Goal: Information Seeking & Learning: Learn about a topic

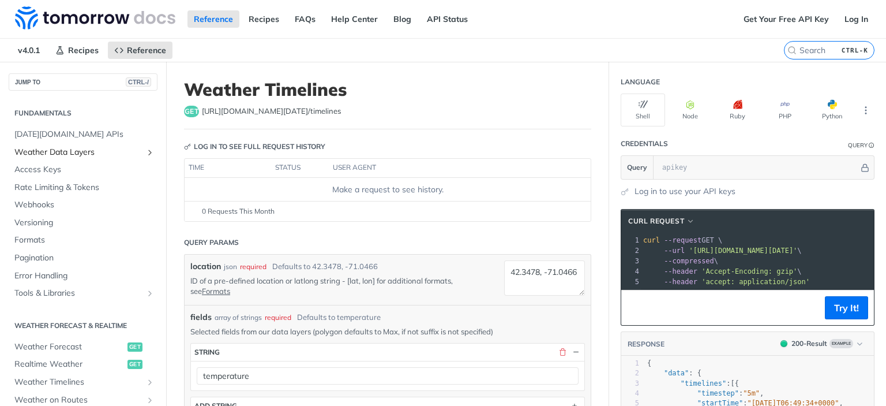
click at [83, 148] on span "Weather Data Layers" at bounding box center [78, 153] width 128 height 12
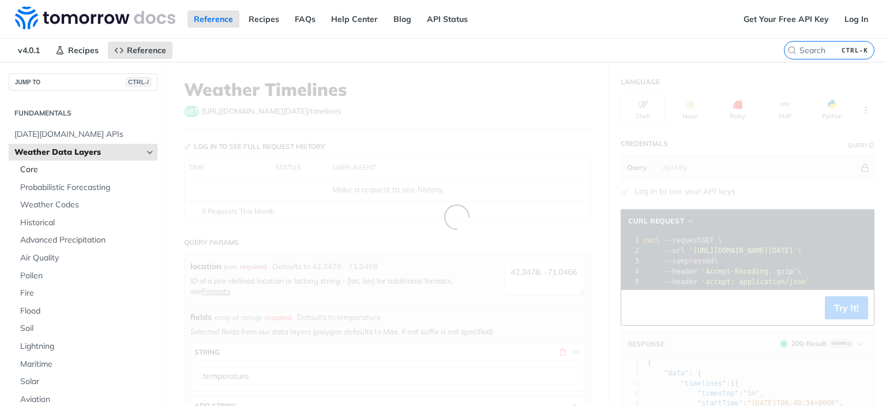
click at [64, 168] on span "Core" at bounding box center [87, 170] width 134 height 12
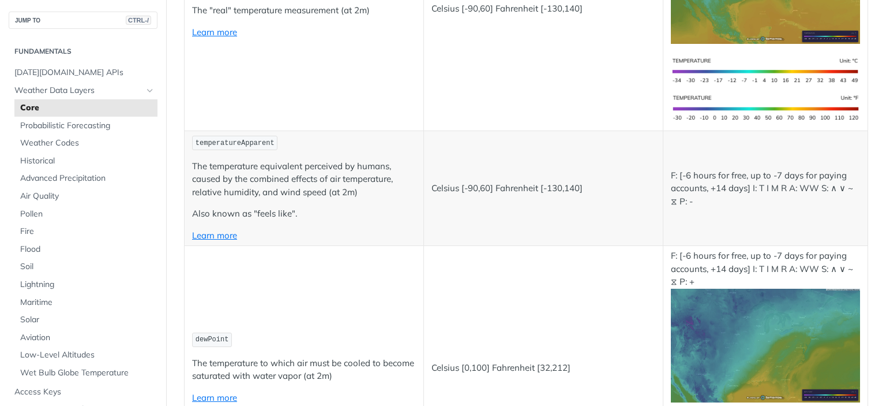
scroll to position [471, 0]
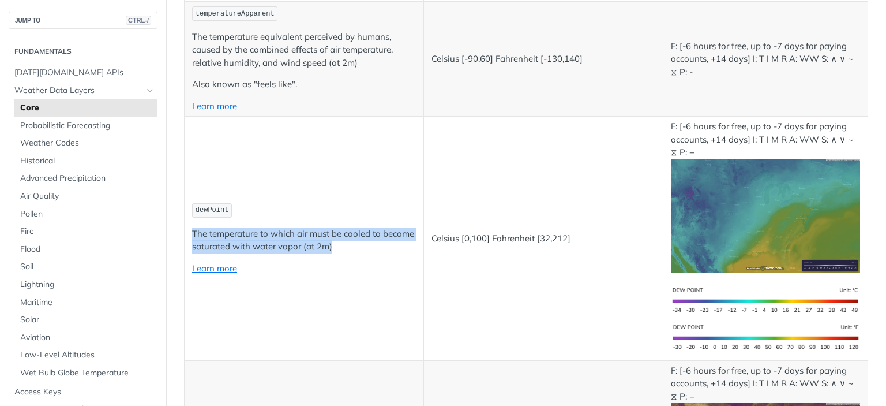
drag, startPoint x: 372, startPoint y: 238, endPoint x: 189, endPoint y: 228, distance: 182.6
click at [189, 228] on td "dewPoint The temperature to which air must be cooled to become saturated with w…" at bounding box center [304, 239] width 239 height 244
copy p "The temperature to which air must be cooled to become saturated with water vapo…"
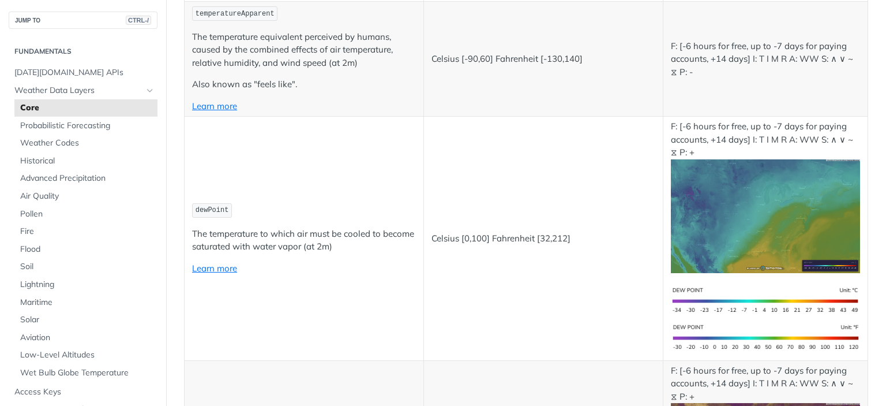
scroll to position [702, 0]
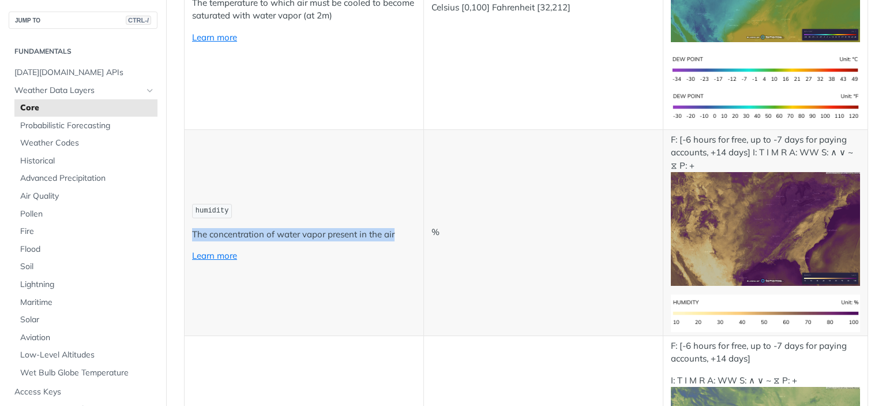
drag, startPoint x: 192, startPoint y: 224, endPoint x: 395, endPoint y: 228, distance: 203.7
click at [395, 228] on td "humidity The concentration of water vapor present in the air Learn more" at bounding box center [304, 232] width 239 height 206
copy p "The concentration of water vapor present in the air"
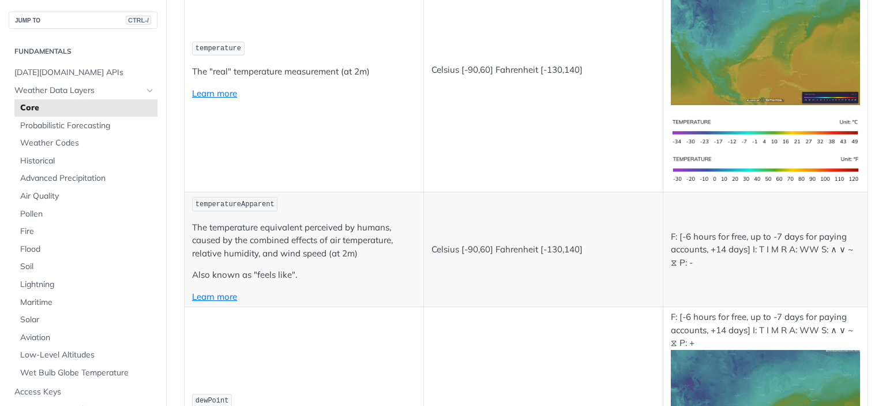
scroll to position [260, 0]
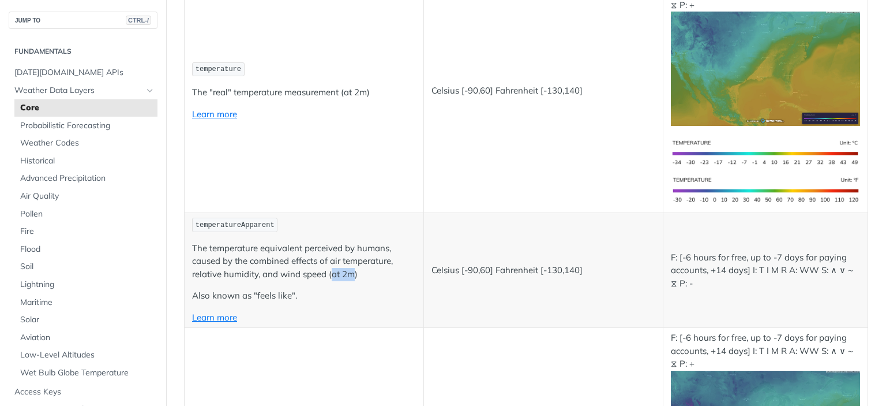
drag, startPoint x: 332, startPoint y: 274, endPoint x: 351, endPoint y: 274, distance: 18.5
click at [351, 274] on p "The temperature equivalent perceived by humans, caused by the combined effects …" at bounding box center [304, 261] width 224 height 39
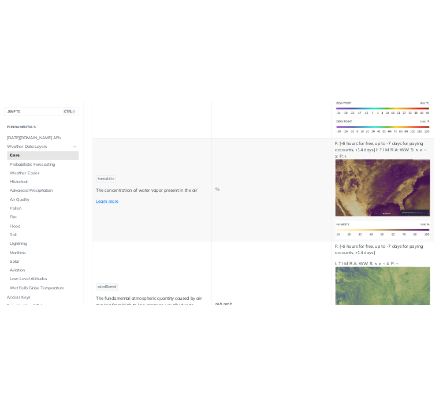
scroll to position [759, 0]
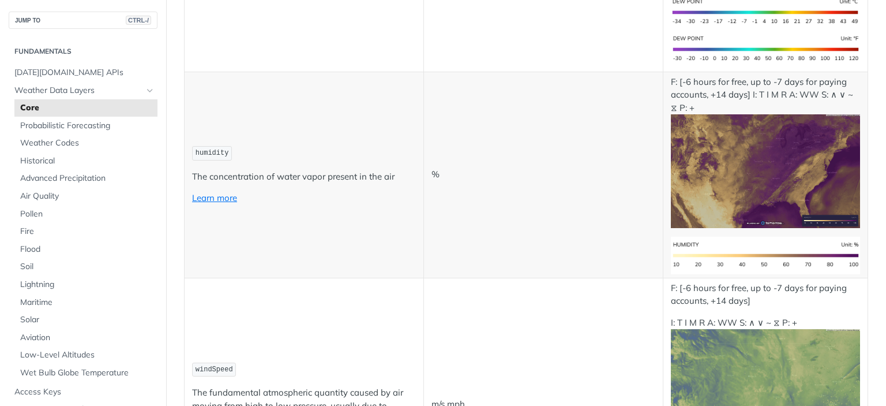
click at [197, 170] on p "The concentration of water vapor present in the air" at bounding box center [304, 176] width 224 height 13
drag, startPoint x: 197, startPoint y: 166, endPoint x: 395, endPoint y: 172, distance: 197.5
click at [395, 172] on p "The concentration of water vapor present in the air" at bounding box center [304, 176] width 224 height 13
copy p "The concentration of water vapor present in the air"
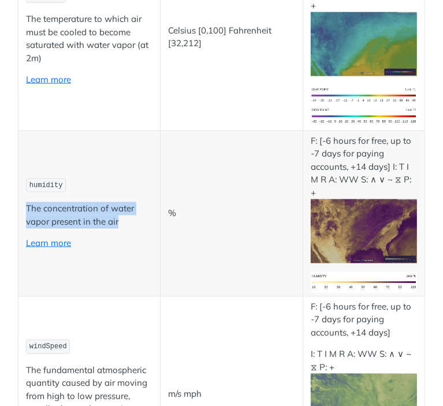
scroll to position [679, 0]
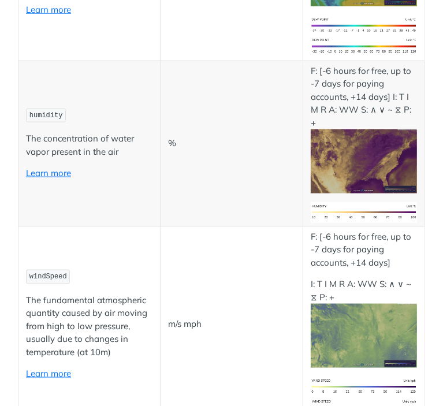
click at [266, 250] on td "m/s mph" at bounding box center [231, 324] width 142 height 196
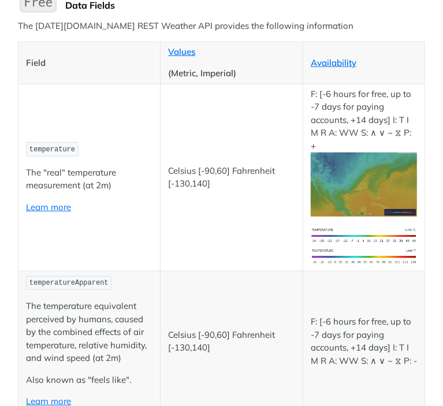
scroll to position [474, 0]
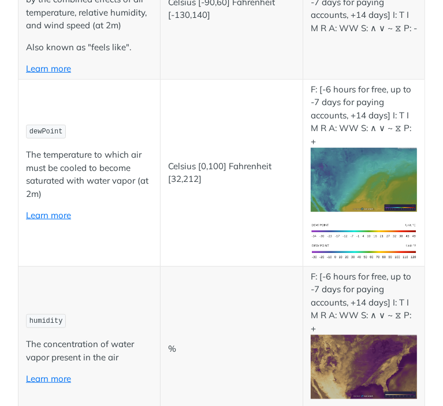
click at [208, 266] on td "%" at bounding box center [231, 349] width 142 height 166
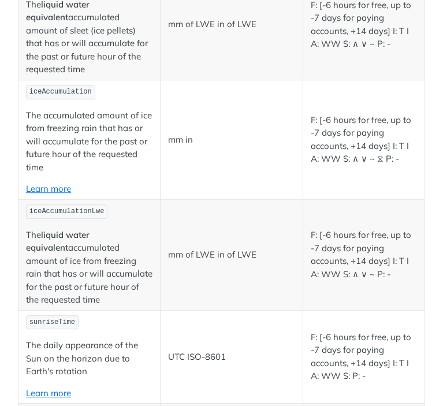
scroll to position [3908, 0]
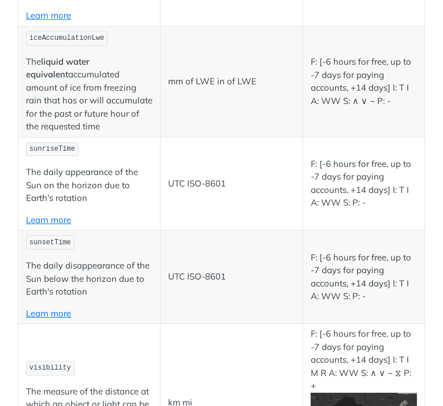
click at [115, 133] on p "The liquid water equivalent accumulated amount of ice from freezing rain that h…" at bounding box center [89, 94] width 126 height 78
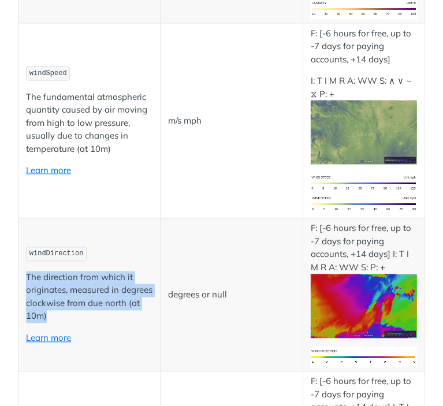
drag, startPoint x: 98, startPoint y: 264, endPoint x: 25, endPoint y: 227, distance: 81.6
click at [25, 227] on td "windDirection The direction from which it originates, measured in degrees clock…" at bounding box center [89, 295] width 142 height 153
copy p "The direction from which it originates, measured in degrees clockwise from due …"
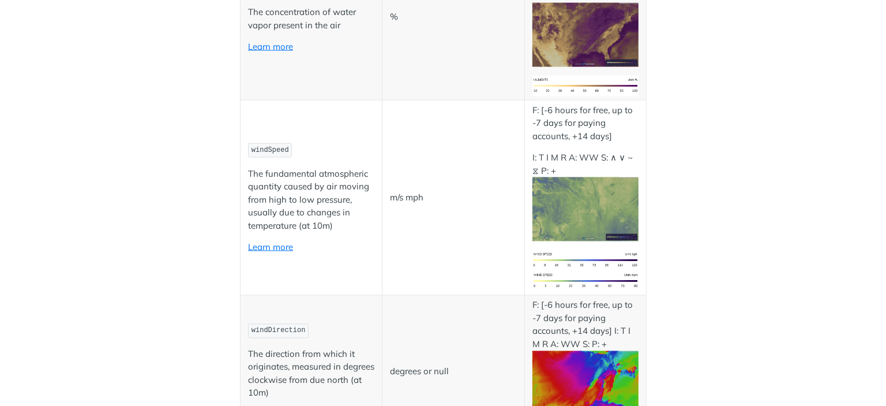
scroll to position [794, 0]
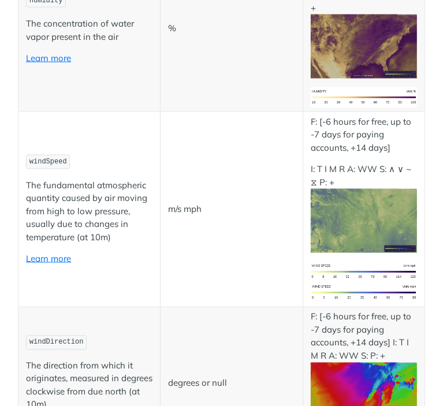
click at [100, 179] on p "The fundamental atmospheric quantity caused by air moving from high to low pres…" at bounding box center [89, 211] width 126 height 65
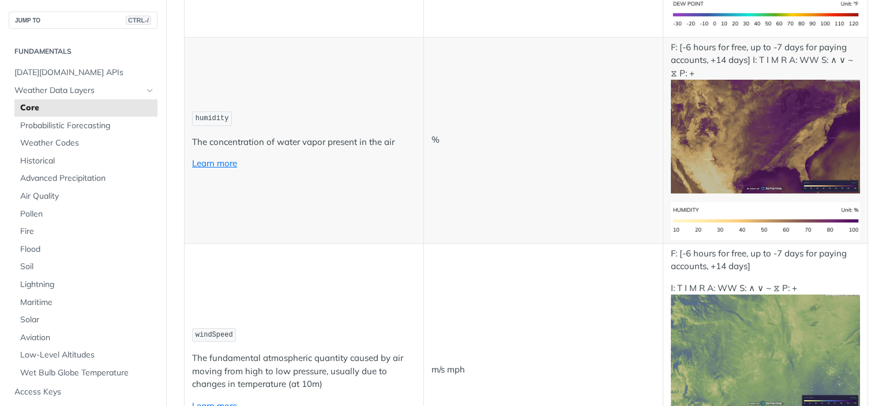
scroll to position [1005, 0]
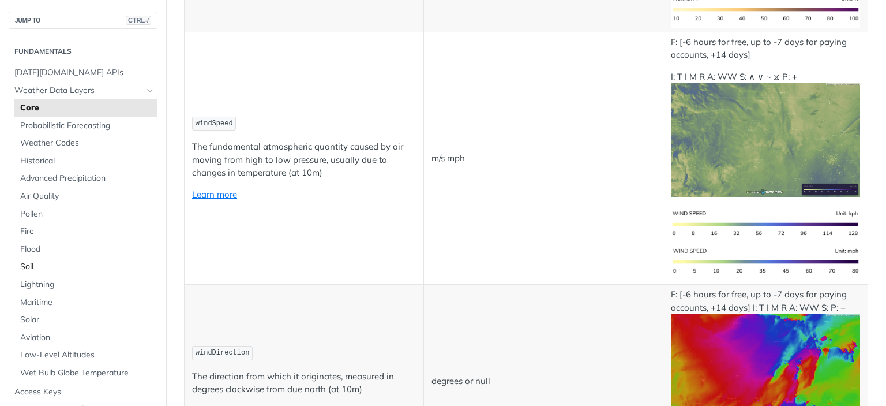
click at [60, 264] on span "Soil" at bounding box center [87, 267] width 134 height 12
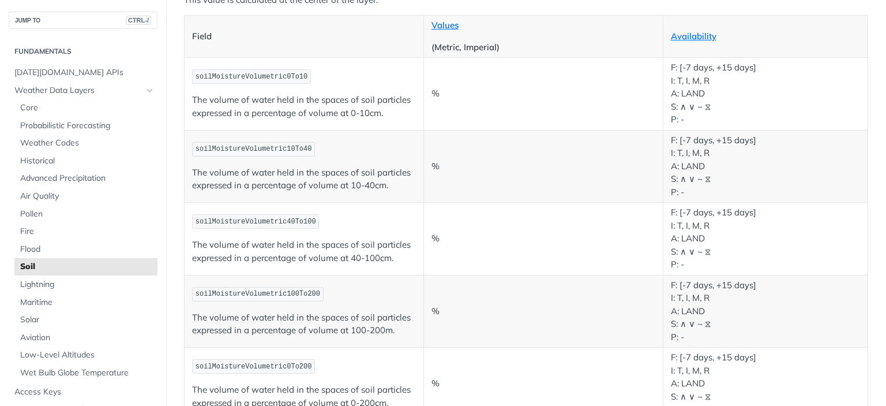
scroll to position [80, 0]
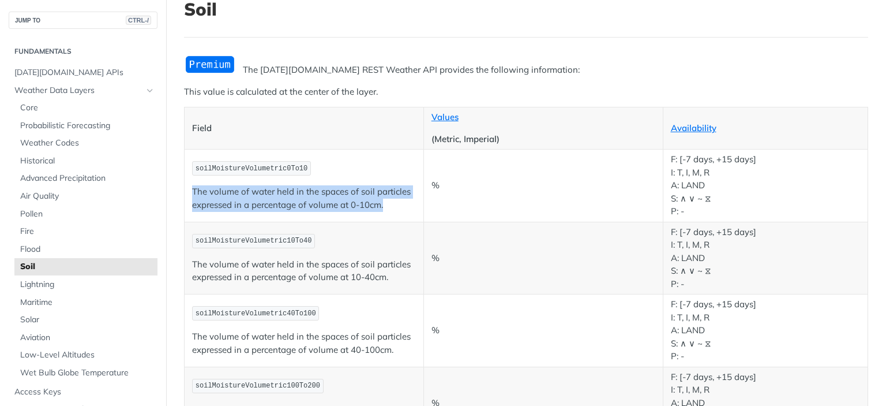
drag, startPoint x: 192, startPoint y: 192, endPoint x: 401, endPoint y: 180, distance: 209.2
click at [392, 203] on p "The volume of water held in the spaces of soil particles expressed in a percent…" at bounding box center [304, 198] width 224 height 26
copy p "The volume of water held in the spaces of soil particles expressed in a percent…"
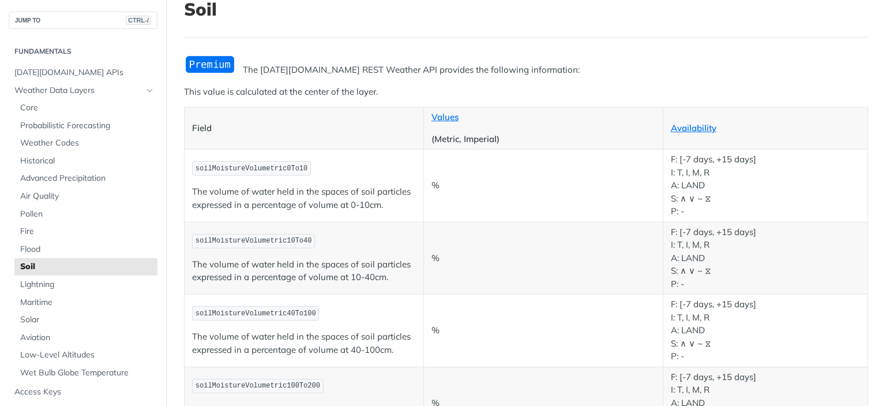
click at [217, 167] on span "soilMoistureVolumetric0To10" at bounding box center [252, 168] width 112 height 8
click at [192, 175] on td "soilMoistureVolumetric0To10 The volume of water held in the spaces of soil part…" at bounding box center [304, 185] width 239 height 73
click at [194, 166] on code "soilMoistureVolumetric0To10" at bounding box center [251, 168] width 119 height 14
drag, startPoint x: 194, startPoint y: 167, endPoint x: 279, endPoint y: 170, distance: 84.9
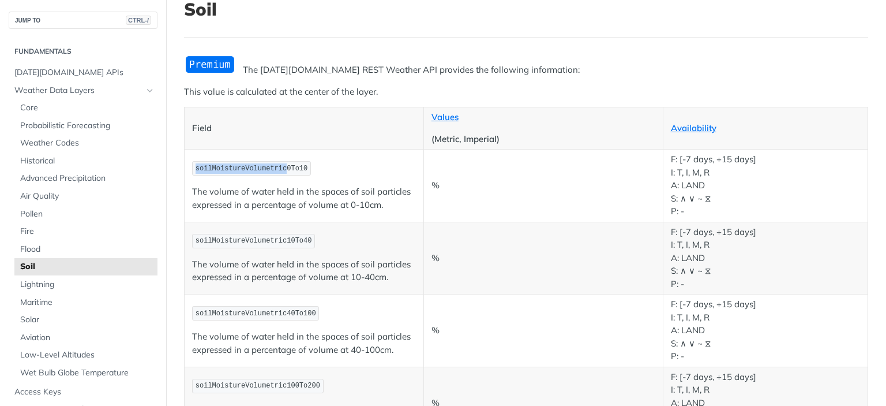
click at [279, 170] on code "soilMoistureVolumetric0To10" at bounding box center [251, 168] width 119 height 14
copy span "soilMoistureVolumetric"
click at [102, 109] on span "Core" at bounding box center [87, 108] width 134 height 12
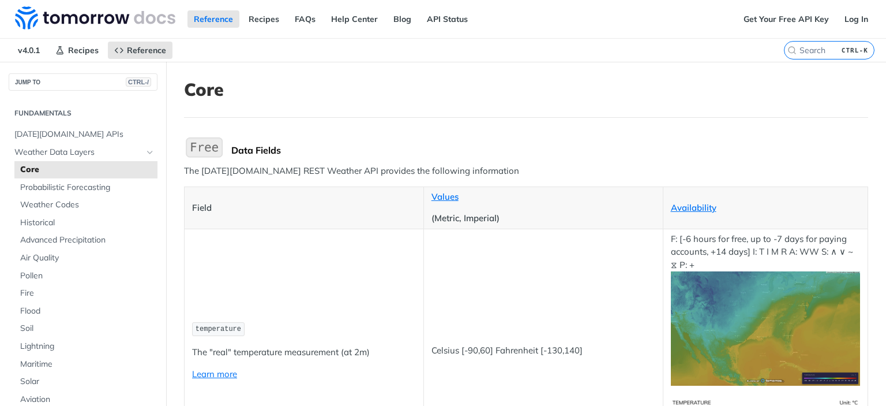
scroll to position [189, 0]
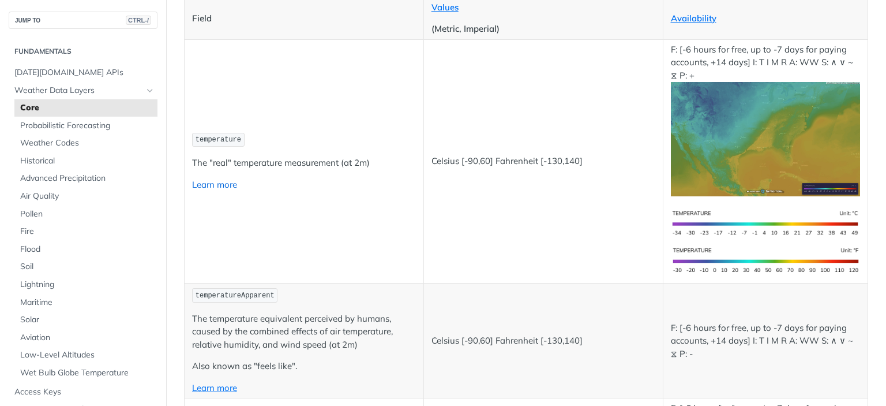
click at [217, 182] on link "Learn more" at bounding box center [214, 184] width 45 height 11
click at [32, 270] on span "Soil" at bounding box center [87, 267] width 134 height 12
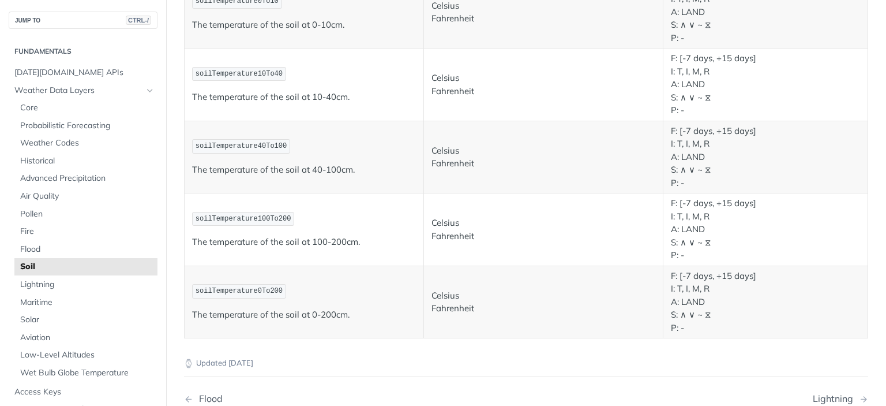
scroll to position [618, 0]
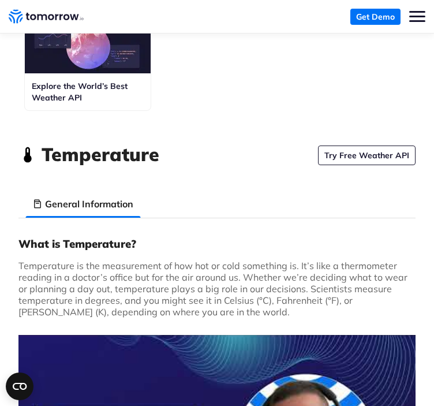
scroll to position [39, 0]
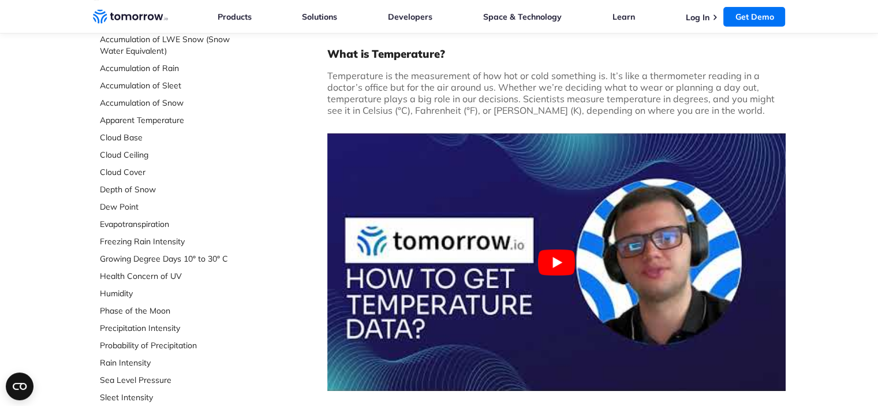
click at [684, 76] on p "Temperature is the measurement of how hot or cold something is. It’s like a the…" at bounding box center [556, 93] width 458 height 46
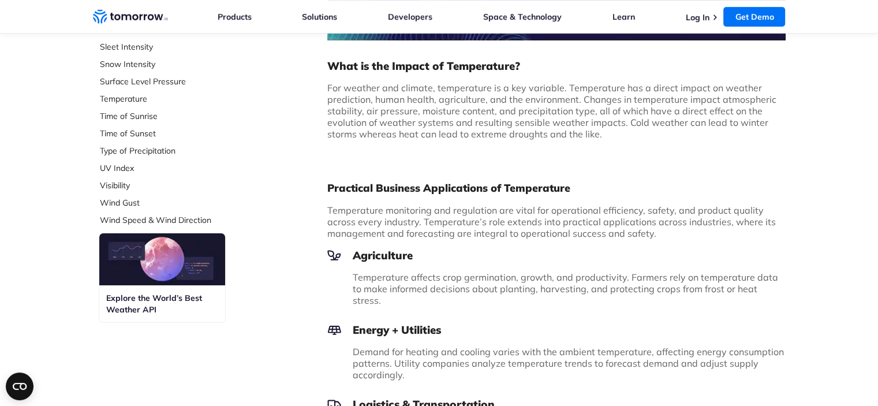
scroll to position [484, 0]
